Goal: Information Seeking & Learning: Learn about a topic

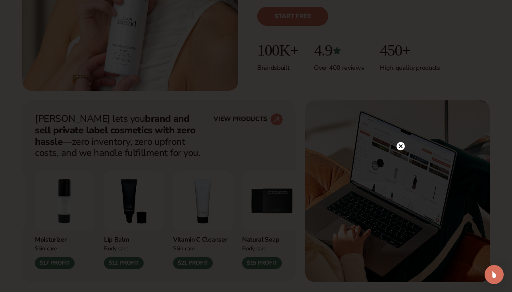
scroll to position [230, 0]
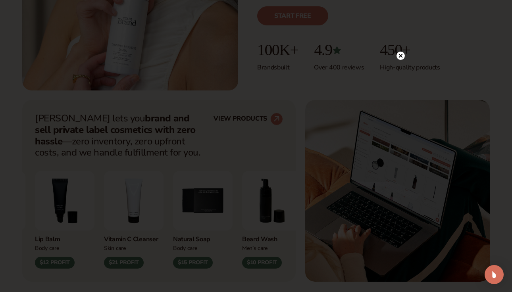
click at [402, 55] on circle at bounding box center [400, 56] width 8 height 8
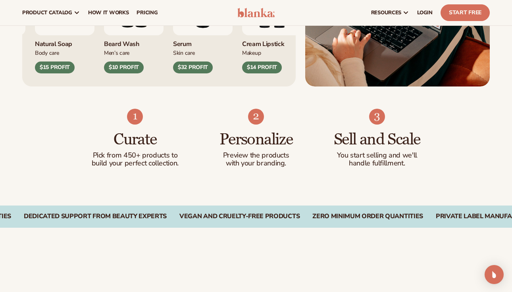
scroll to position [0, 0]
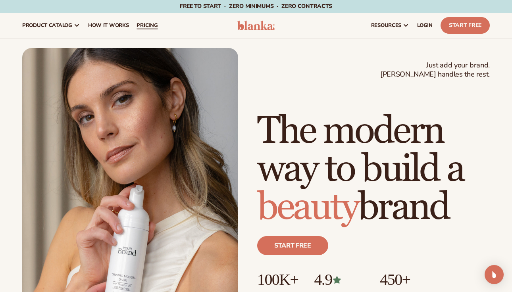
click at [151, 24] on span "pricing" at bounding box center [147, 25] width 21 height 6
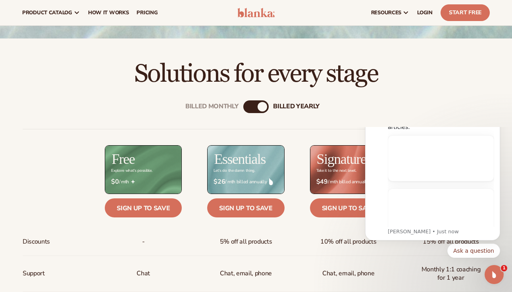
scroll to position [200, 0]
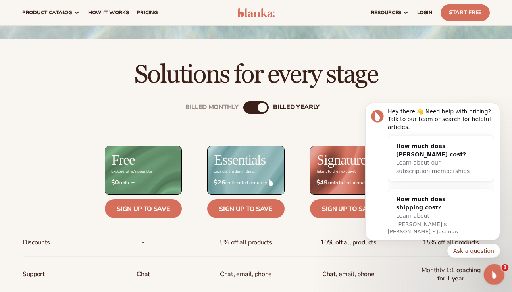
click html
click at [499, 106] on icon "Dismiss notification" at bounding box center [498, 105] width 4 height 4
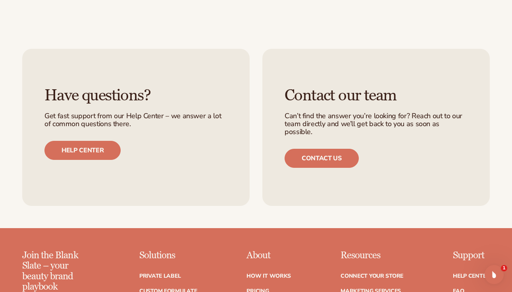
scroll to position [1693, 0]
